Goal: Task Accomplishment & Management: Manage account settings

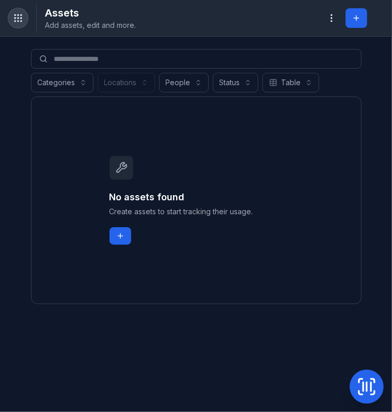
click at [15, 14] on icon "Toggle navigation" at bounding box center [18, 18] width 10 height 10
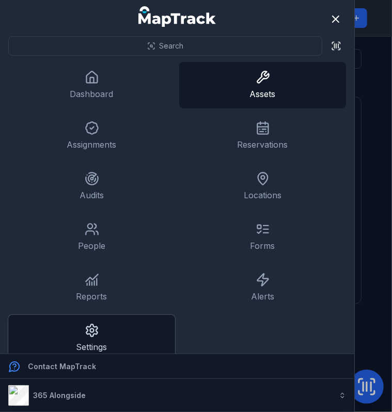
click at [91, 326] on icon at bounding box center [92, 330] width 14 height 14
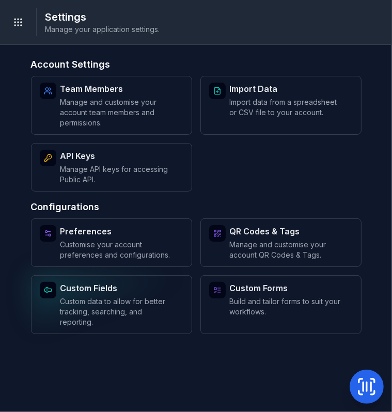
click at [138, 294] on div "Custom Fields Custom data to allow for better tracking, searching, and reportin…" at bounding box center [117, 304] width 115 height 45
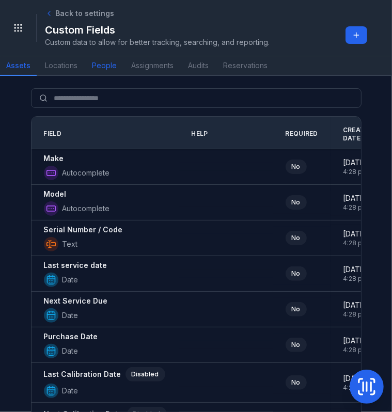
click at [98, 67] on link "People" at bounding box center [104, 66] width 37 height 20
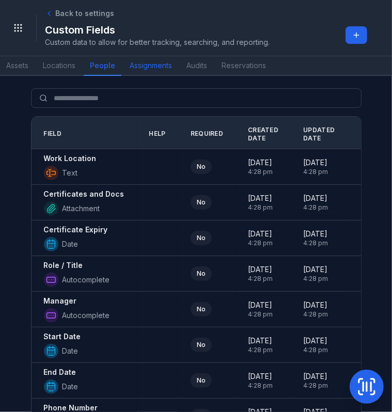
click at [145, 67] on link "Assignments" at bounding box center [150, 66] width 55 height 20
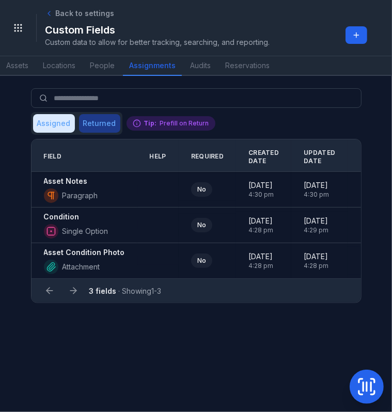
click at [102, 124] on button "Returned" at bounding box center [99, 123] width 41 height 19
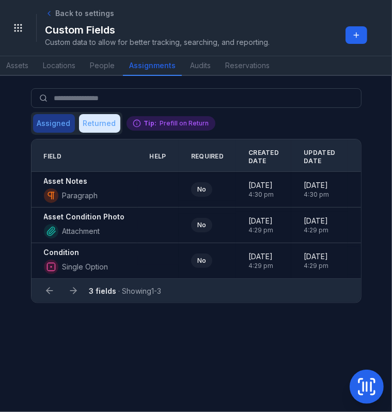
click at [58, 116] on button "Assigned" at bounding box center [54, 123] width 42 height 19
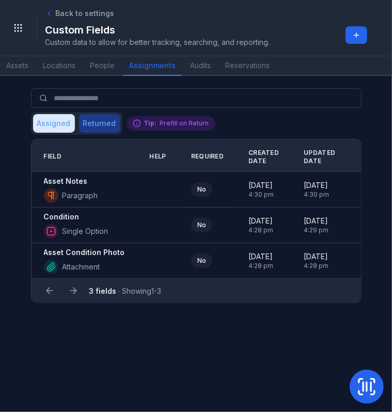
click at [95, 122] on button "Returned" at bounding box center [99, 123] width 41 height 19
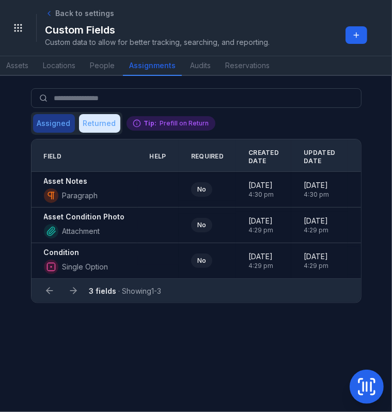
click at [50, 129] on button "Assigned" at bounding box center [54, 123] width 42 height 19
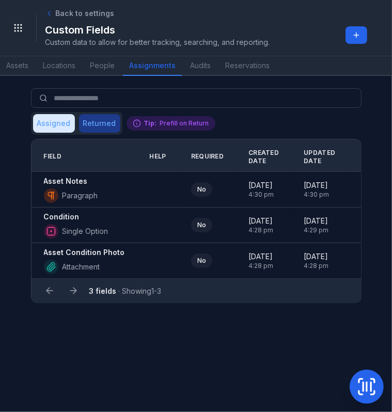
click at [87, 129] on button "Returned" at bounding box center [99, 123] width 41 height 19
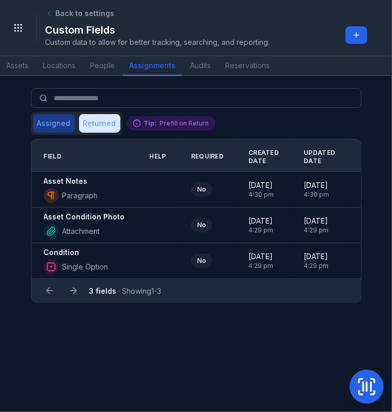
click at [43, 126] on button "Assigned" at bounding box center [54, 123] width 42 height 19
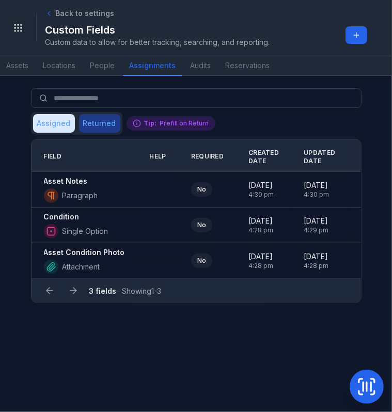
click at [88, 123] on button "Returned" at bounding box center [99, 123] width 41 height 19
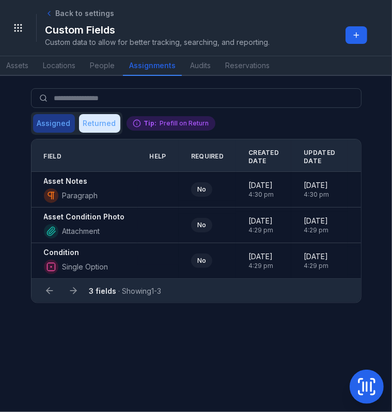
click at [55, 124] on button "Assigned" at bounding box center [54, 123] width 42 height 19
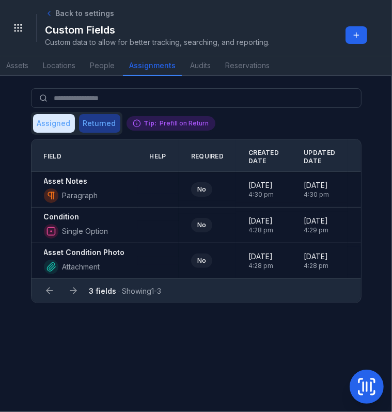
click at [96, 128] on button "Returned" at bounding box center [99, 123] width 41 height 19
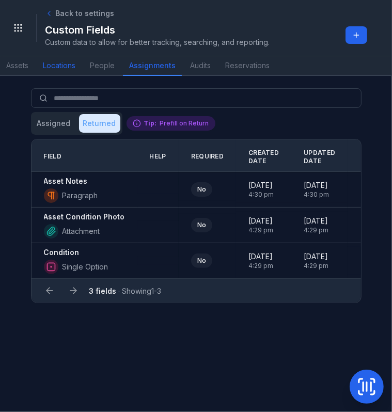
click at [66, 69] on link "Locations" at bounding box center [59, 66] width 45 height 20
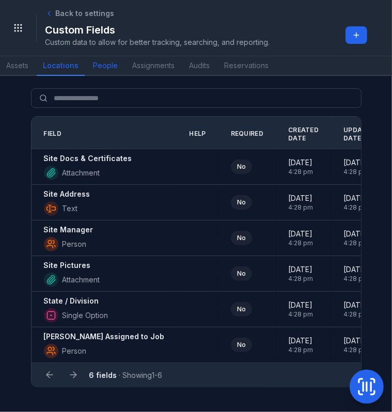
click at [97, 57] on link "People" at bounding box center [105, 66] width 37 height 20
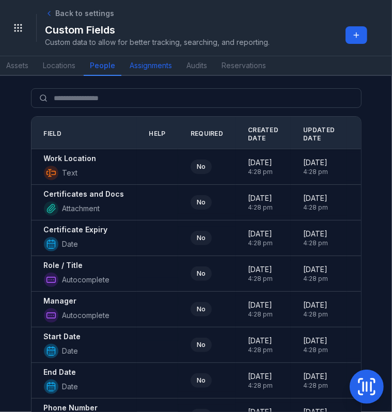
click at [166, 67] on link "Assignments" at bounding box center [150, 66] width 55 height 20
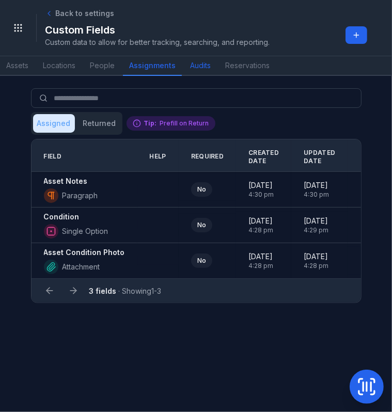
click at [198, 68] on link "Audits" at bounding box center [200, 66] width 33 height 20
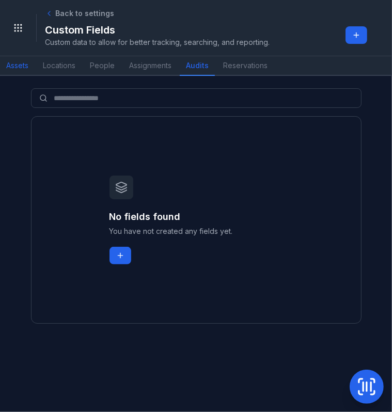
click at [12, 66] on link "Assets" at bounding box center [17, 66] width 35 height 20
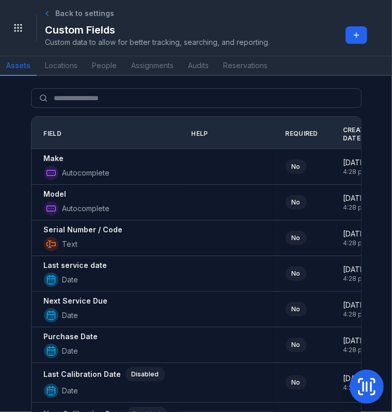
click at [62, 12] on span "Back to settings" at bounding box center [84, 13] width 59 height 10
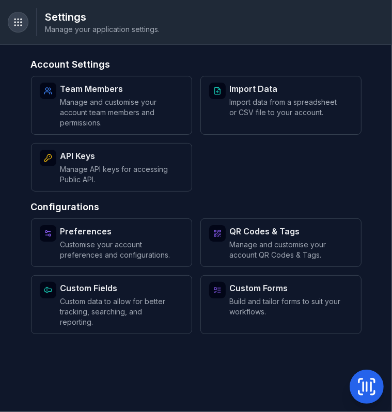
click at [18, 27] on button "Toggle Navigation" at bounding box center [18, 22] width 20 height 20
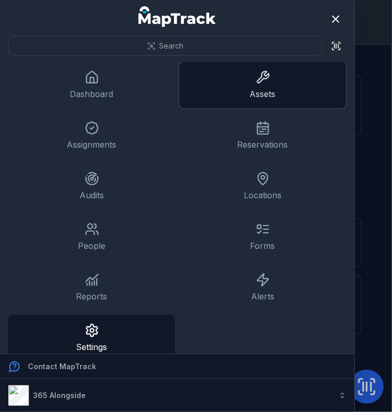
click at [248, 104] on link "Assets" at bounding box center [262, 85] width 167 height 46
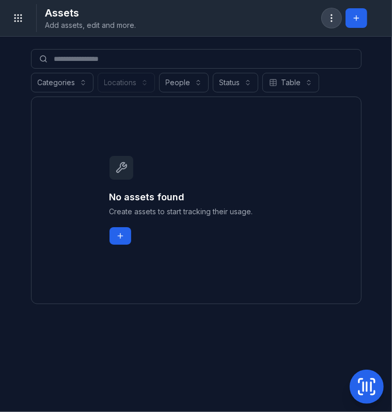
click at [331, 18] on circle "button" at bounding box center [331, 18] width 1 height 1
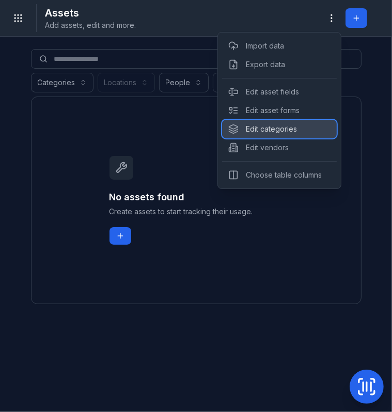
click at [265, 132] on div "Edit categories" at bounding box center [279, 129] width 115 height 19
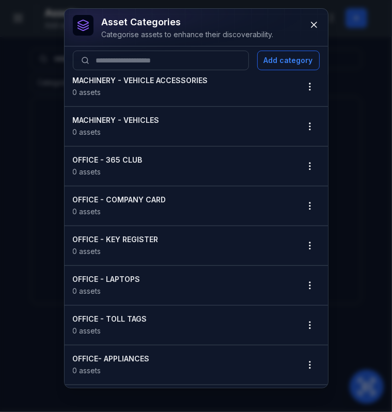
scroll to position [322, 0]
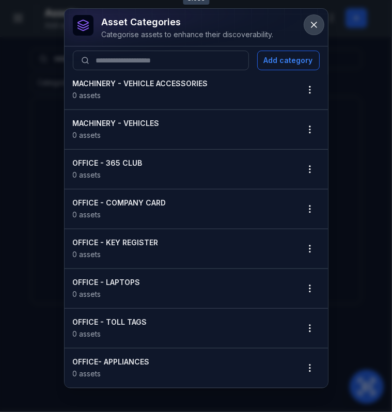
click at [307, 21] on button at bounding box center [314, 25] width 20 height 20
